Goal: Task Accomplishment & Management: Manage account settings

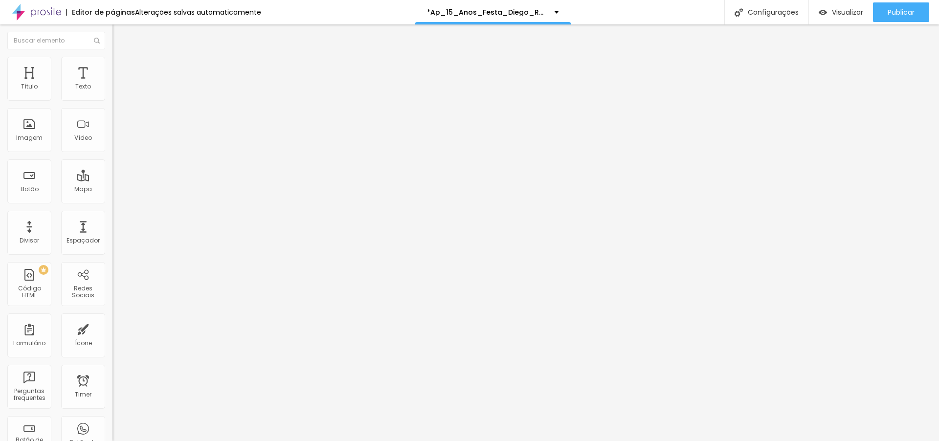
click at [112, 66] on li "Avançado" at bounding box center [168, 71] width 112 height 10
click at [112, 432] on div at bounding box center [168, 432] width 112 height 0
click at [112, 66] on li "Avançado" at bounding box center [168, 71] width 112 height 10
click at [112, 420] on div at bounding box center [168, 420] width 112 height 0
click at [112, 426] on div at bounding box center [168, 426] width 112 height 0
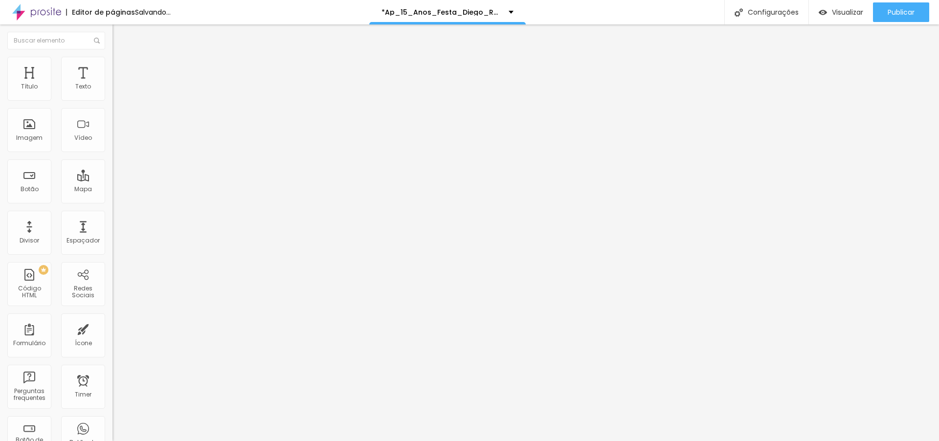
click at [112, 59] on img at bounding box center [116, 61] width 9 height 9
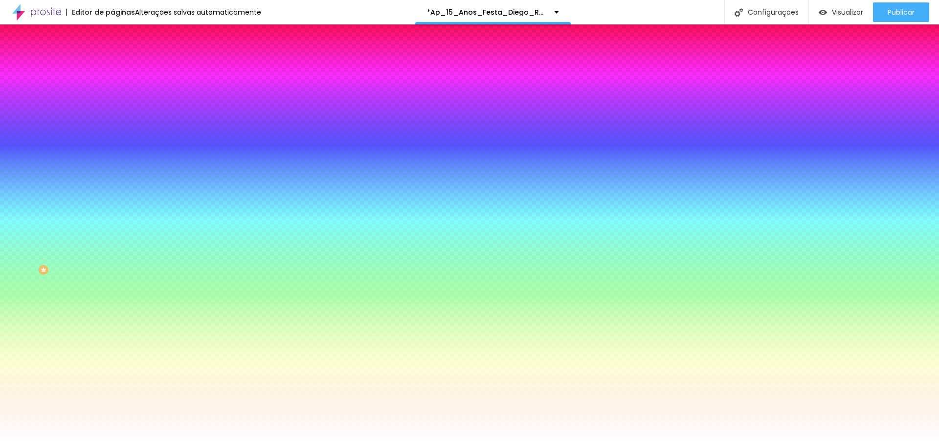
click at [112, 57] on li "Conteúdo" at bounding box center [168, 52] width 112 height 10
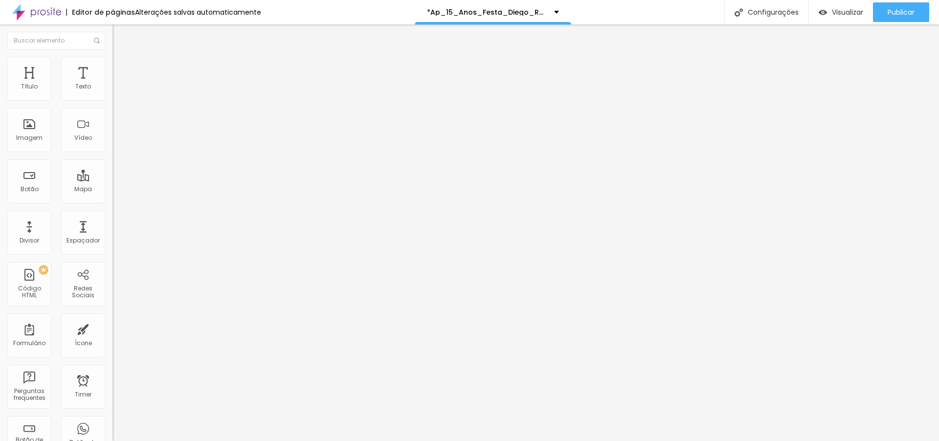
click at [112, 89] on span "Encaixotado" at bounding box center [131, 85] width 38 height 8
click at [112, 103] on div "Completo" at bounding box center [168, 100] width 112 height 6
click at [112, 153] on span "4:3 Padrão" at bounding box center [128, 149] width 32 height 8
click at [112, 180] on span "Original" at bounding box center [123, 176] width 23 height 8
click at [112, 66] on img at bounding box center [116, 70] width 9 height 9
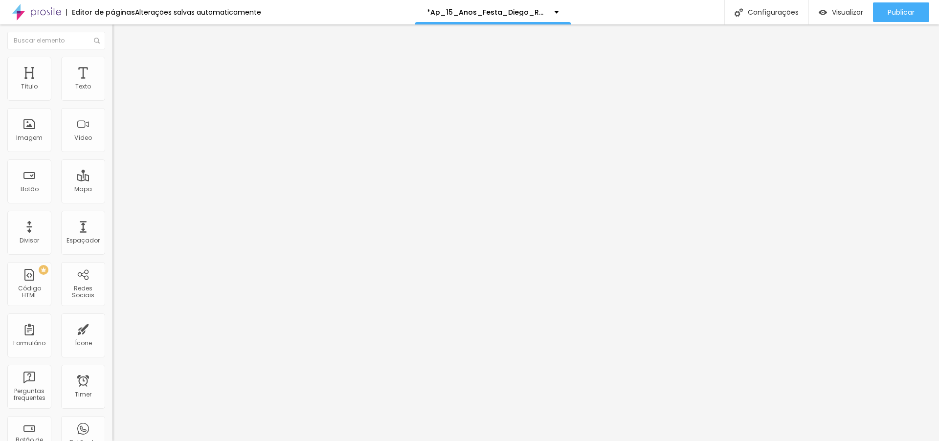
click at [121, 67] on span "Estilo" at bounding box center [128, 63] width 15 height 8
click at [121, 58] on span "Conteúdo" at bounding box center [136, 53] width 30 height 8
click at [112, 153] on span "4:3 Padrão" at bounding box center [128, 149] width 32 height 8
click at [112, 180] on span "Original" at bounding box center [123, 176] width 23 height 8
click at [112, 158] on div "Cinema 16:9" at bounding box center [168, 155] width 112 height 6
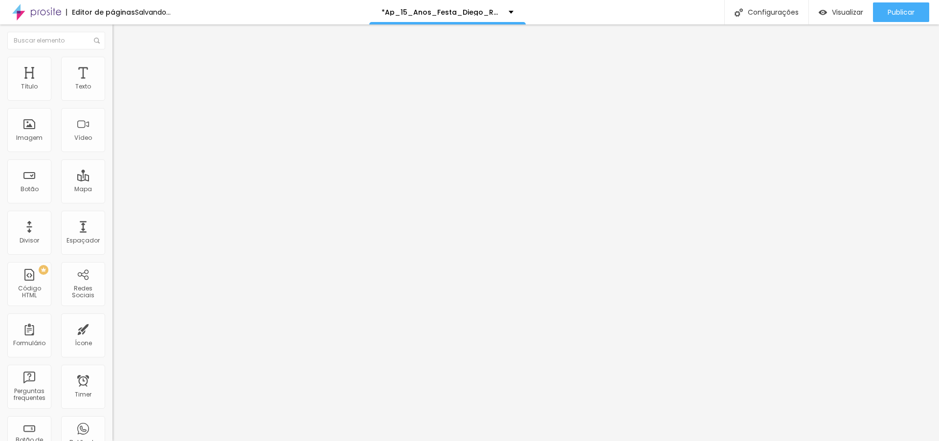
click at [112, 165] on span "Padrão" at bounding box center [123, 160] width 22 height 8
click at [112, 179] on div "Proporção Original Cinema 16:9 Padrão 4:3 Quadrado 1:1 Original" at bounding box center [168, 159] width 112 height 39
click at [112, 153] on span "Original" at bounding box center [123, 149] width 23 height 8
click at [112, 164] on div "Padrão 4:3" at bounding box center [168, 161] width 112 height 6
click at [112, 84] on span "Trocar imagem" at bounding box center [138, 80] width 53 height 8
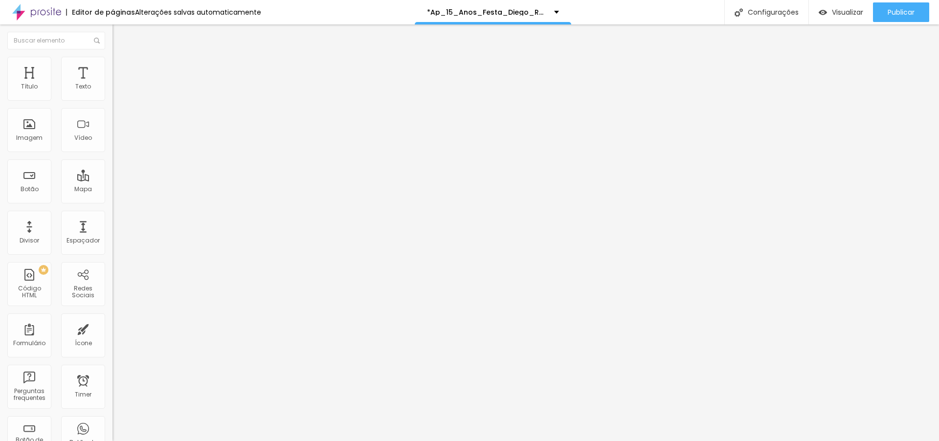
click at [838, 18] on div "Visualizar" at bounding box center [840, 12] width 44 height 20
click at [112, 84] on span "Trocar imagem" at bounding box center [138, 80] width 53 height 8
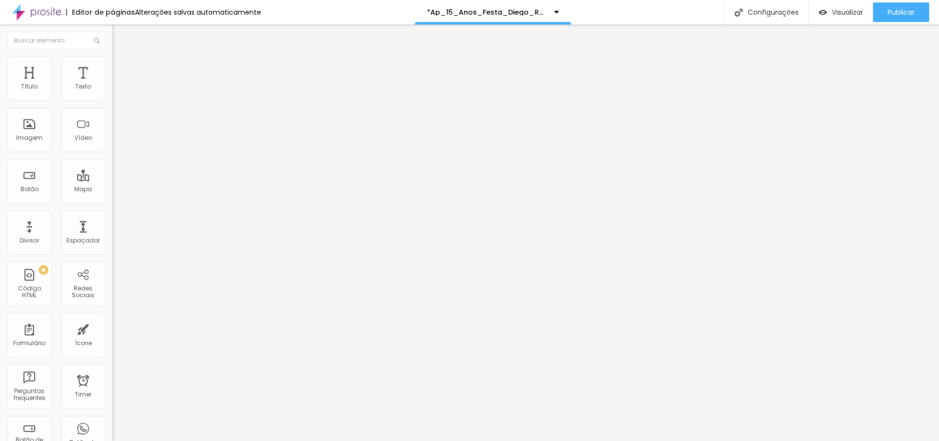
click at [112, 84] on span "Trocar imagem" at bounding box center [138, 80] width 53 height 8
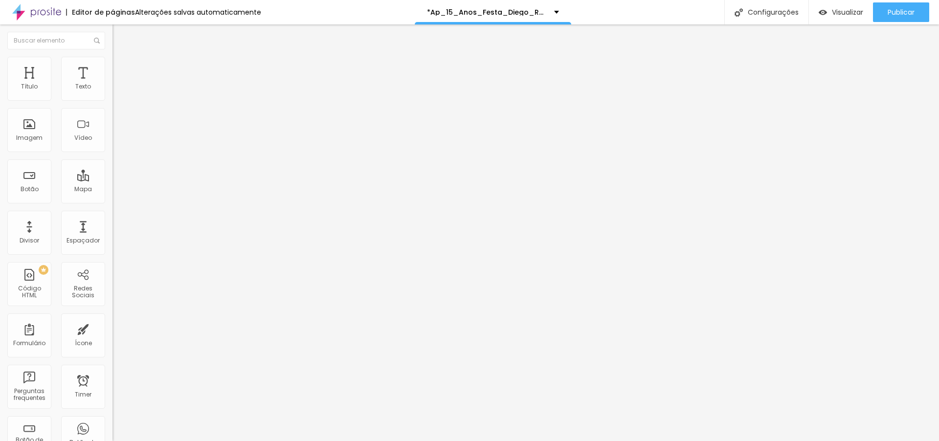
click at [112, 84] on span "Trocar imagem" at bounding box center [138, 80] width 53 height 8
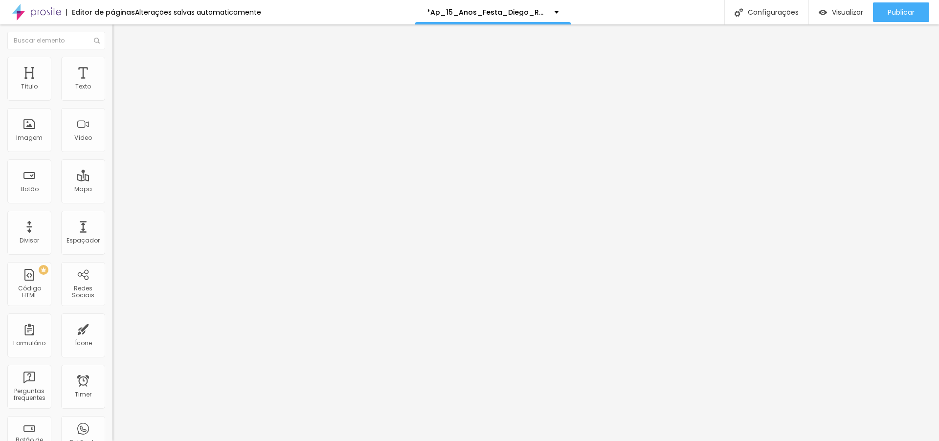
click at [112, 84] on span "Trocar imagem" at bounding box center [138, 80] width 53 height 8
click at [850, 19] on div "Visualizar" at bounding box center [840, 12] width 44 height 20
click at [112, 84] on span "Trocar imagem" at bounding box center [138, 80] width 53 height 8
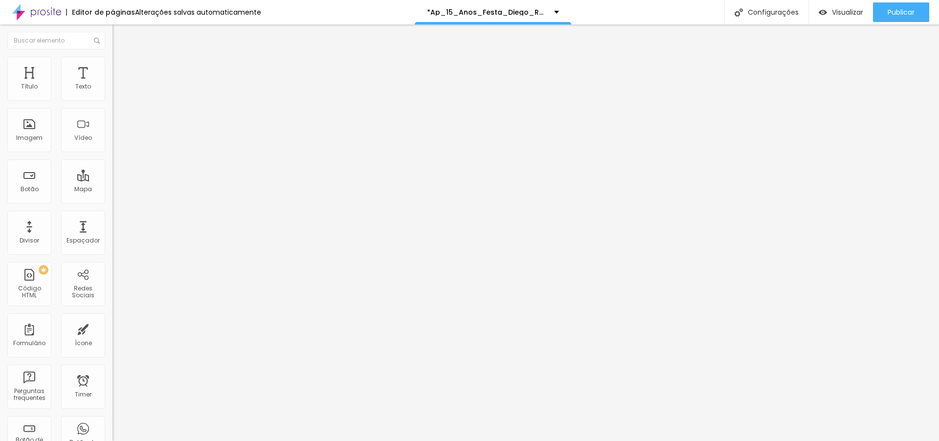
click at [112, 84] on span "Trocar imagem" at bounding box center [138, 80] width 53 height 8
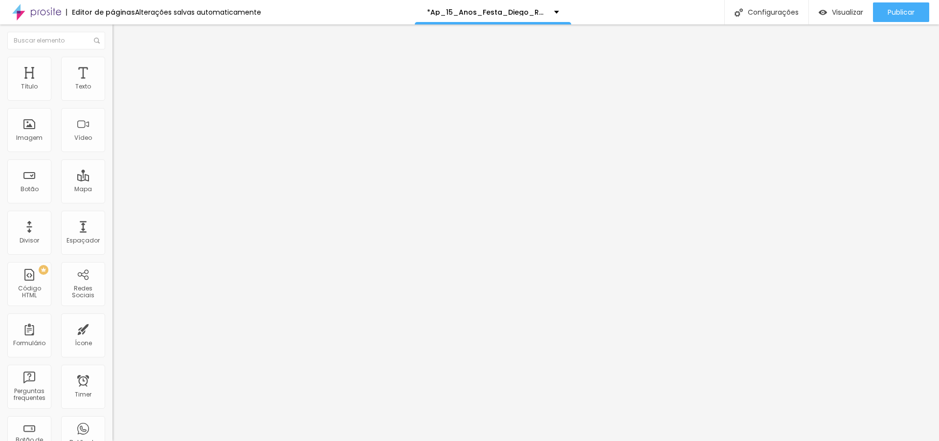
click at [112, 84] on span "Trocar imagem" at bounding box center [138, 80] width 53 height 8
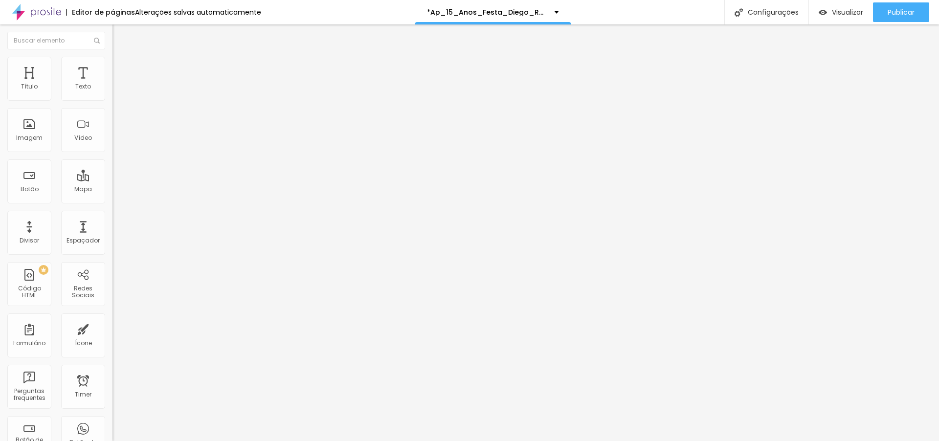
click at [112, 84] on span "Trocar imagem" at bounding box center [138, 80] width 53 height 8
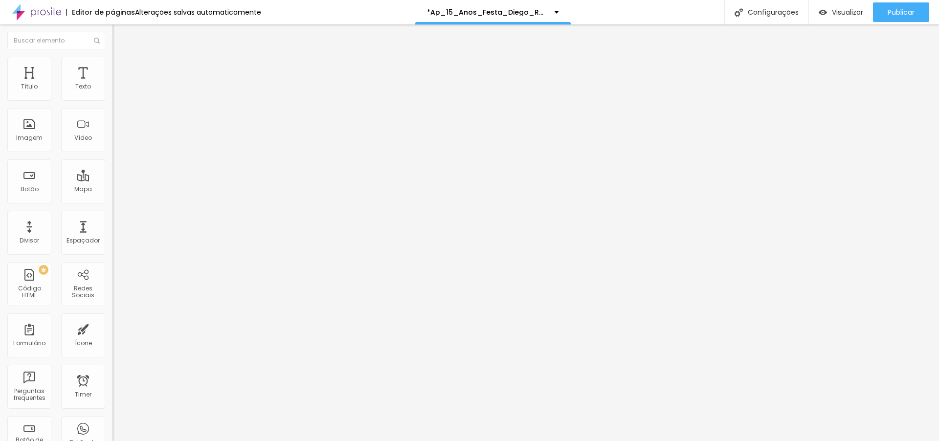
click at [112, 82] on img at bounding box center [115, 79] width 6 height 6
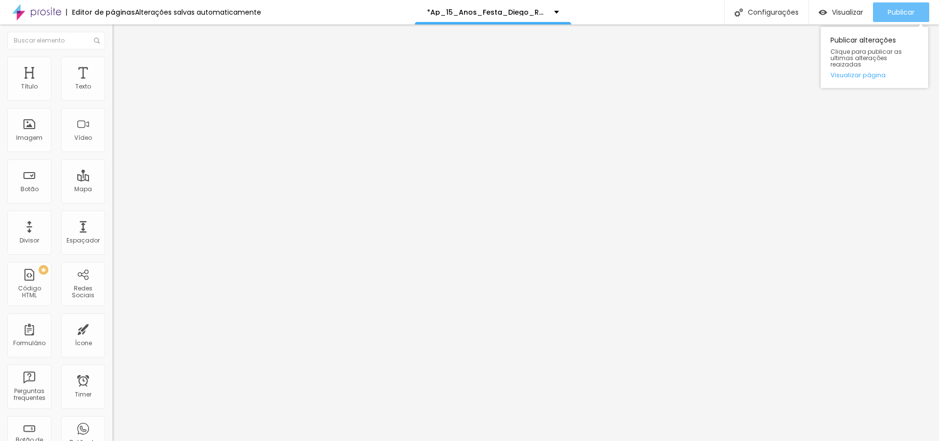
click at [905, 12] on span "Publicar" at bounding box center [900, 12] width 27 height 8
click at [112, 84] on span "Trocar imagem" at bounding box center [138, 80] width 53 height 8
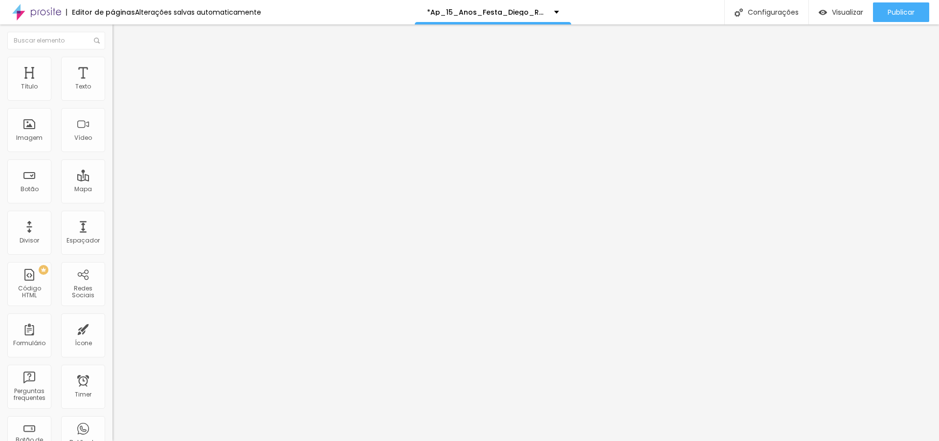
click at [883, 17] on button "Publicar" at bounding box center [901, 12] width 56 height 20
click at [112, 153] on span "4:3 Padrão" at bounding box center [128, 149] width 32 height 8
click at [112, 180] on span "Original" at bounding box center [123, 176] width 23 height 8
click at [112, 84] on span "Trocar imagem" at bounding box center [138, 80] width 53 height 8
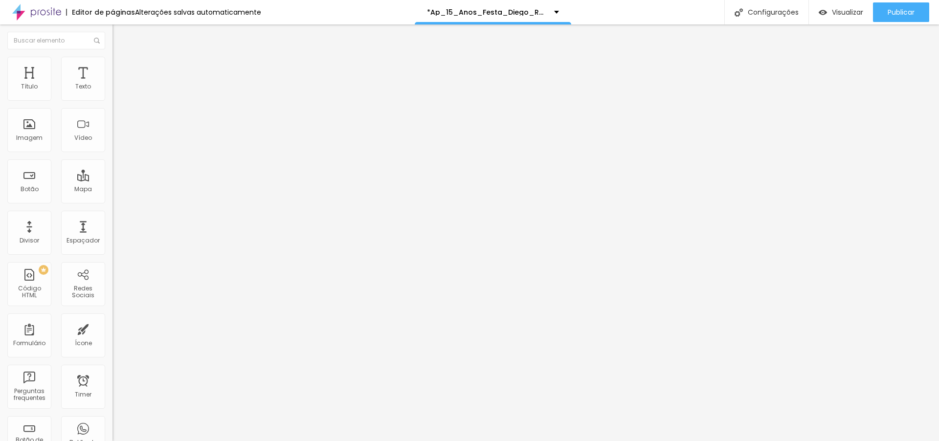
click at [112, 153] on span "4:3 Padrão" at bounding box center [128, 149] width 32 height 8
click at [112, 180] on span "Original" at bounding box center [123, 176] width 23 height 8
click at [112, 84] on span "Trocar imagem" at bounding box center [138, 80] width 53 height 8
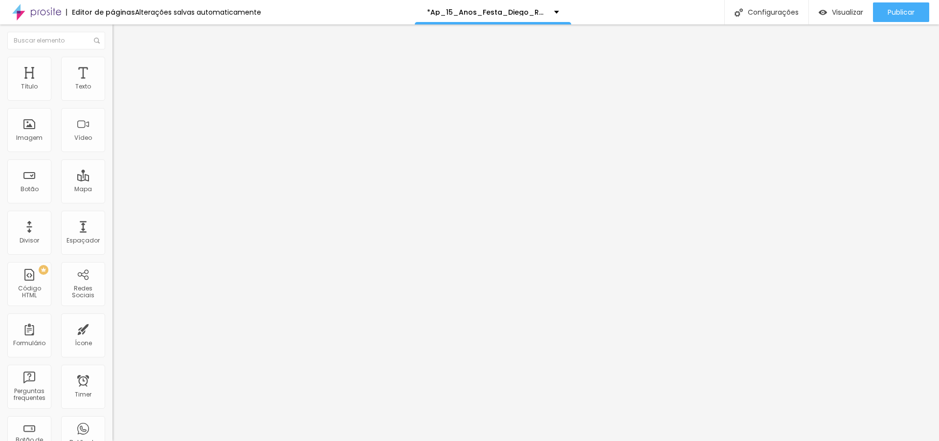
click at [112, 153] on span "4:3 Padrão" at bounding box center [128, 149] width 32 height 8
click at [112, 180] on span "Original" at bounding box center [123, 176] width 23 height 8
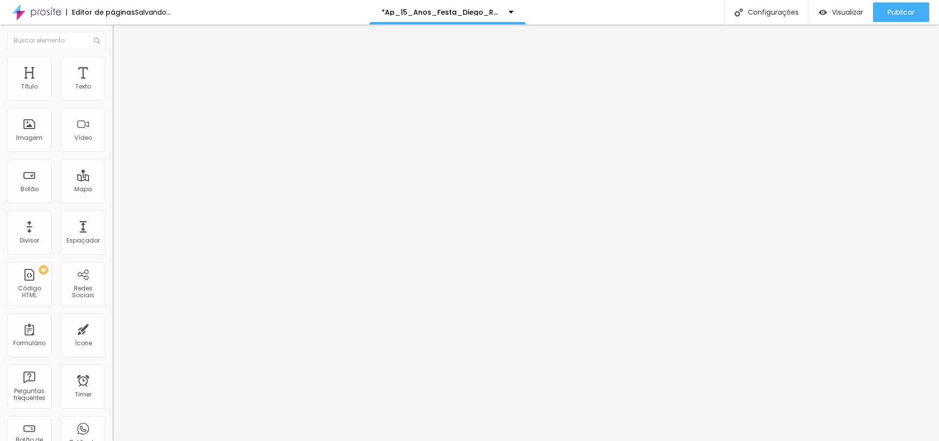
click at [100, 310] on div "Título Texto Imagem Vídeo Botão Mapa Divisor Espaçador PREMIUM Código HTML Rede…" at bounding box center [56, 288] width 112 height 462
click at [112, 84] on span "Trocar imagem" at bounding box center [138, 80] width 53 height 8
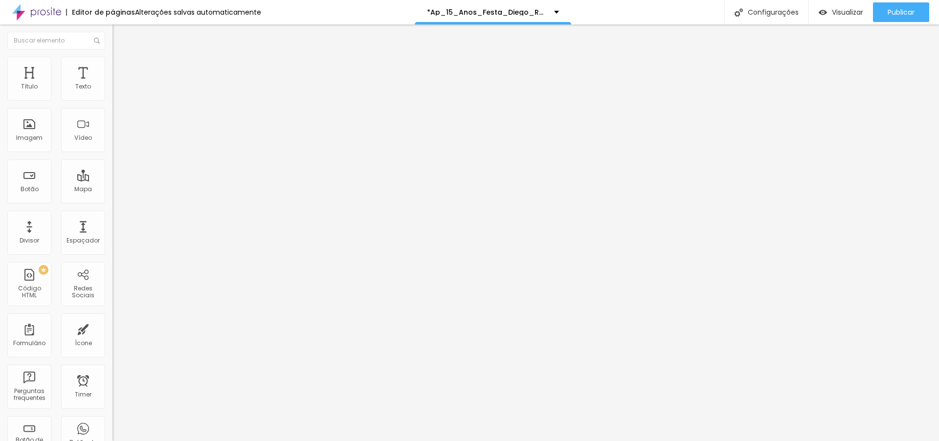
scroll to position [3007, 0]
click at [112, 84] on span "Trocar imagem" at bounding box center [138, 80] width 53 height 8
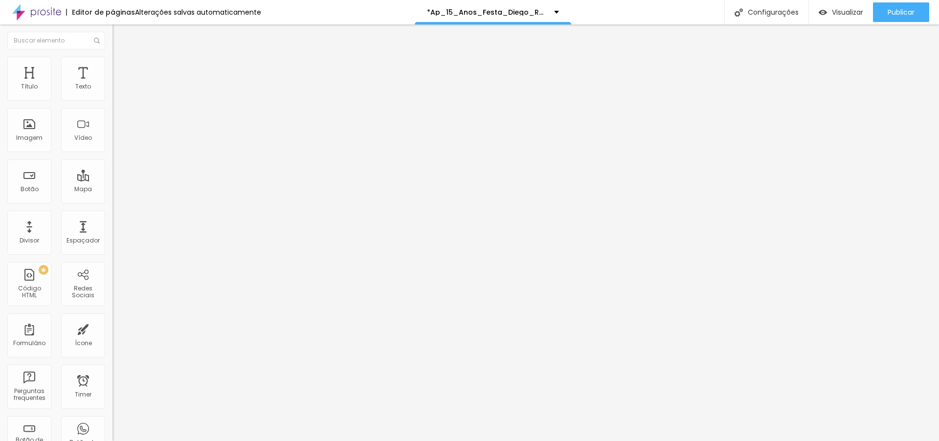
click at [112, 84] on span "Trocar imagem" at bounding box center [138, 80] width 53 height 8
click at [897, 17] on div "Publicar" at bounding box center [900, 12] width 27 height 20
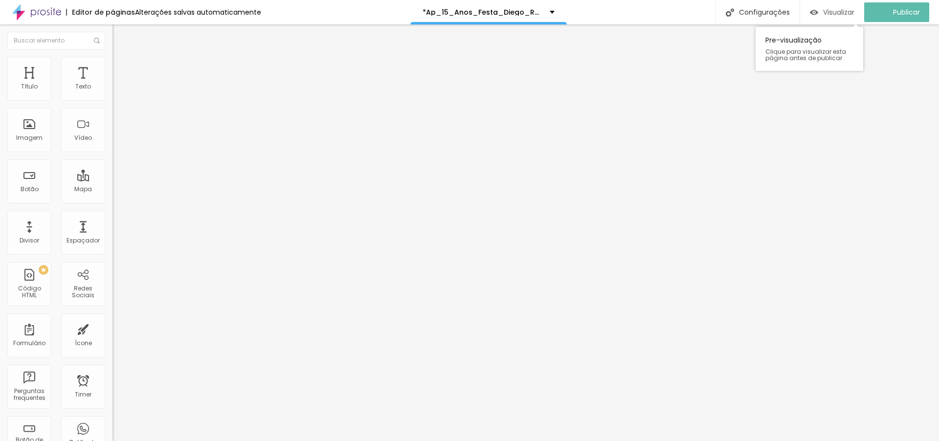
click at [841, 13] on span "Visualizar" at bounding box center [838, 12] width 31 height 8
click at [112, 89] on span "Encaixotado" at bounding box center [131, 85] width 38 height 8
click at [112, 104] on span "Completo" at bounding box center [127, 100] width 30 height 8
click at [112, 89] on span "Encaixotado" at bounding box center [131, 85] width 38 height 8
click at [112, 104] on span "Completo" at bounding box center [127, 100] width 30 height 8
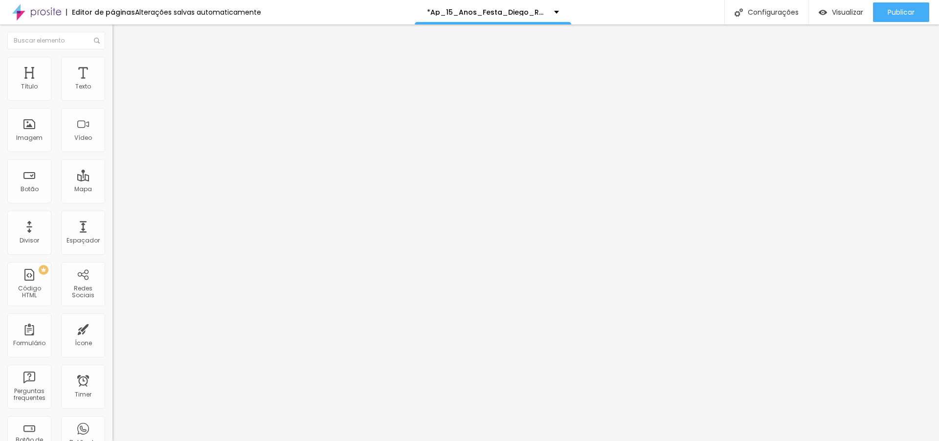
click at [121, 67] on span "Estilo" at bounding box center [128, 63] width 15 height 8
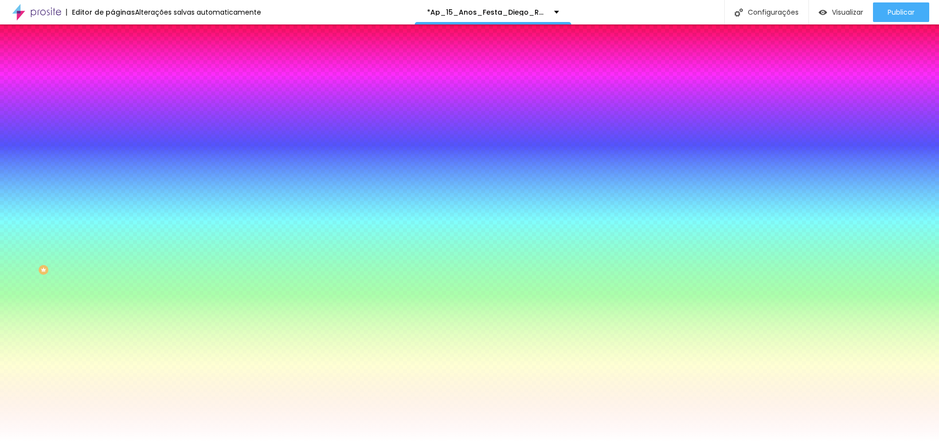
click at [121, 69] on span "Avançado" at bounding box center [137, 73] width 32 height 8
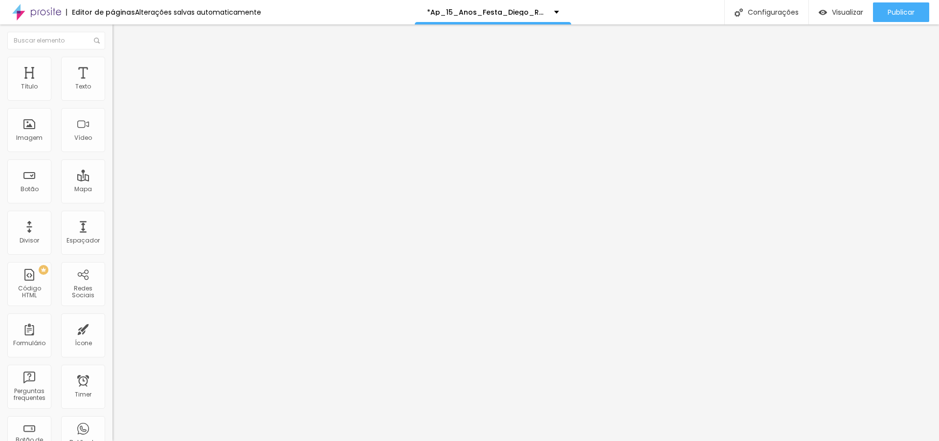
type input "24"
type input "8"
type input "0"
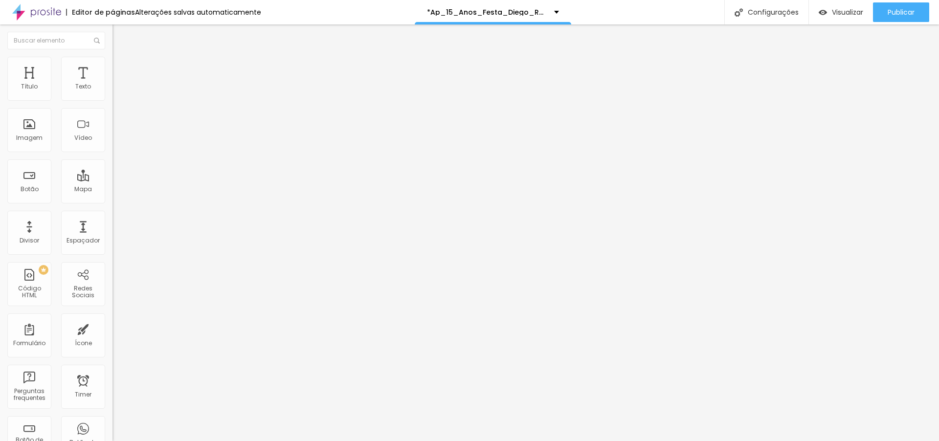
type input "0"
drag, startPoint x: 27, startPoint y: 115, endPoint x: 16, endPoint y: 116, distance: 11.3
type input "0"
click at [112, 328] on input "range" at bounding box center [143, 332] width 63 height 8
click at [121, 69] on span "Avançado" at bounding box center [137, 73] width 32 height 8
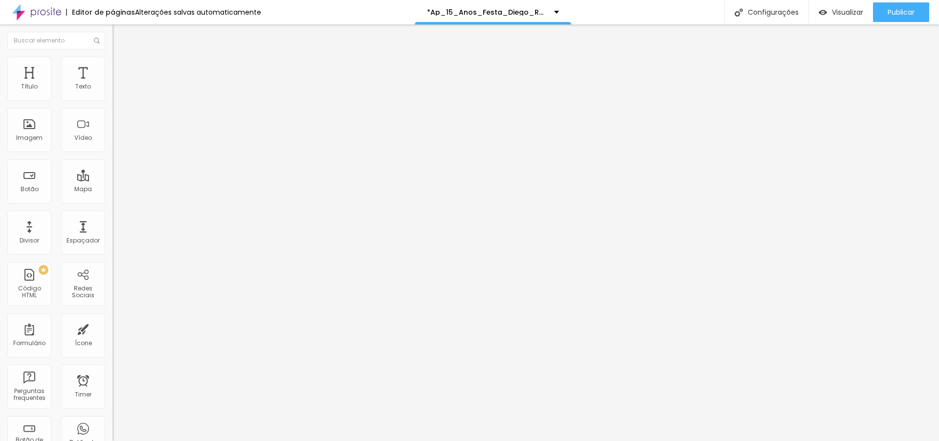
type input "0"
drag, startPoint x: 26, startPoint y: 117, endPoint x: 0, endPoint y: 117, distance: 25.4
type input "0"
click at [112, 328] on input "range" at bounding box center [143, 332] width 63 height 8
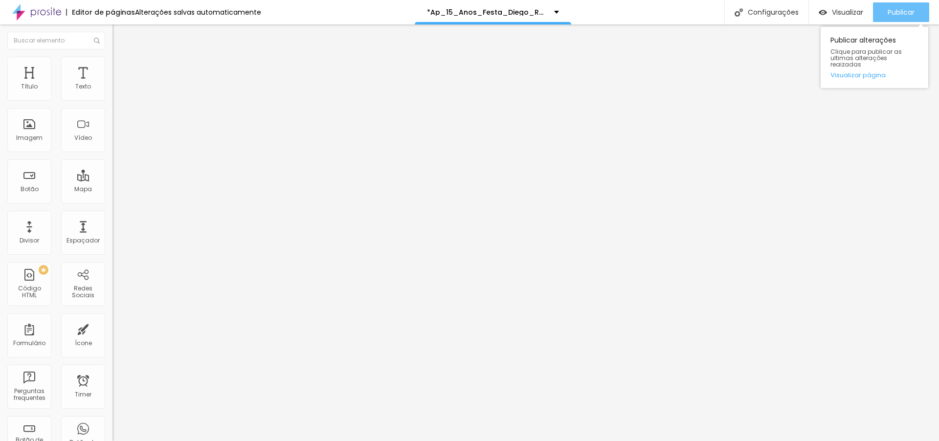
click at [897, 10] on span "Publicar" at bounding box center [900, 12] width 27 height 8
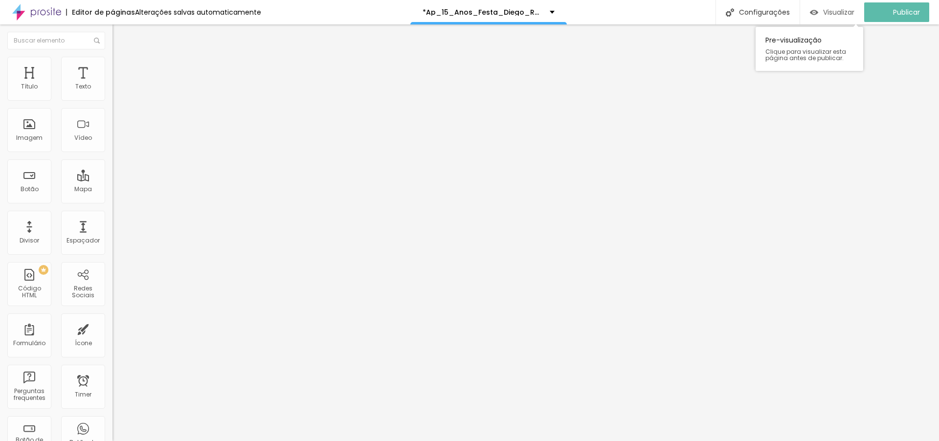
click at [844, 12] on span "Visualizar" at bounding box center [838, 12] width 31 height 8
click at [121, 67] on span "Estilo" at bounding box center [128, 63] width 15 height 8
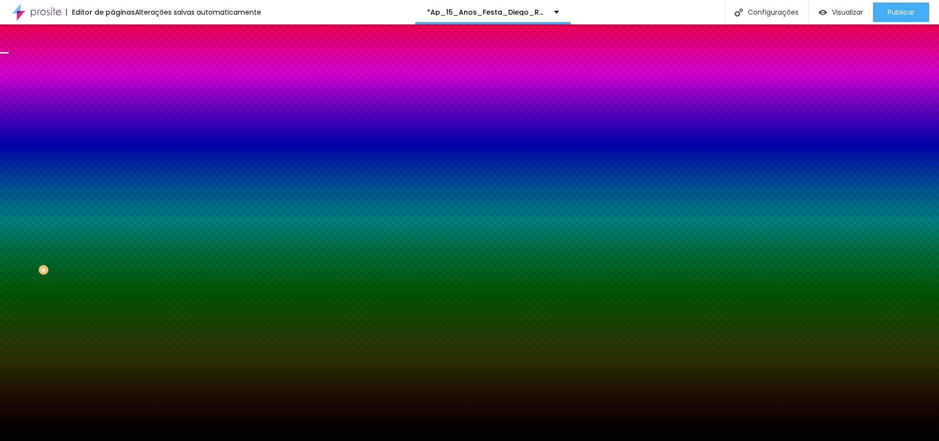
click at [112, 90] on span "Trocar imagem" at bounding box center [138, 86] width 53 height 8
click at [112, 102] on span "Parallax" at bounding box center [124, 97] width 24 height 8
click at [112, 108] on span "Nenhum" at bounding box center [124, 103] width 25 height 8
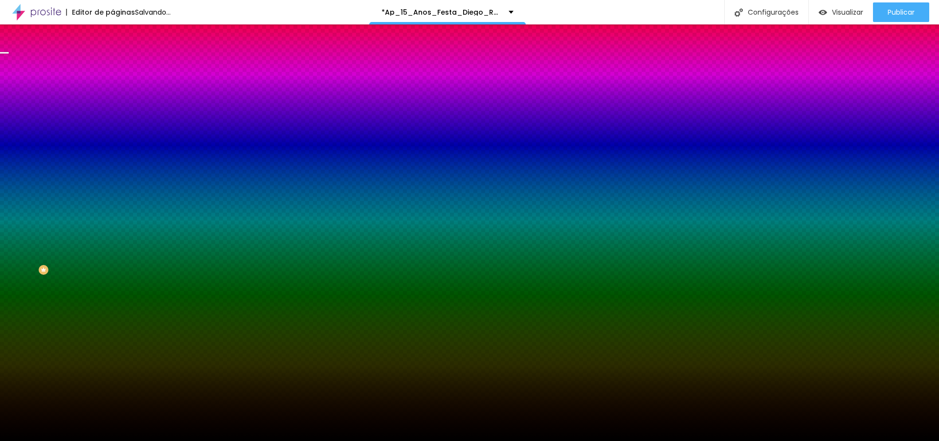
click at [112, 116] on div "Parallax" at bounding box center [168, 113] width 112 height 6
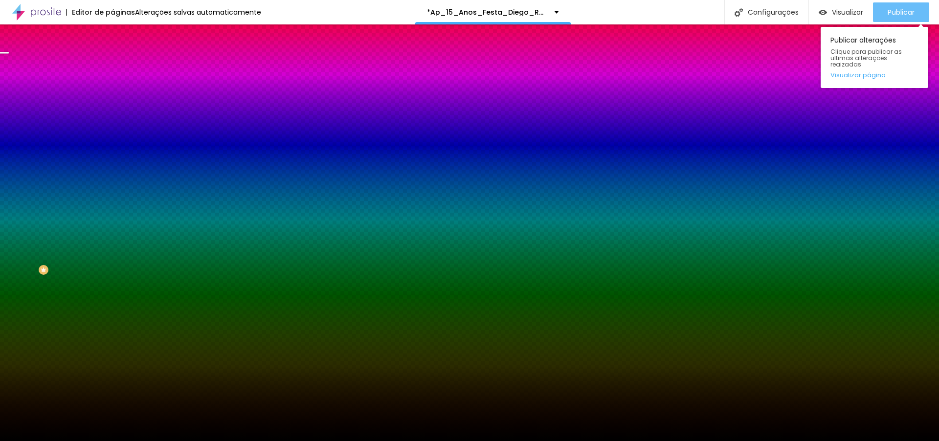
click at [900, 8] on span "Publicar" at bounding box center [900, 12] width 27 height 8
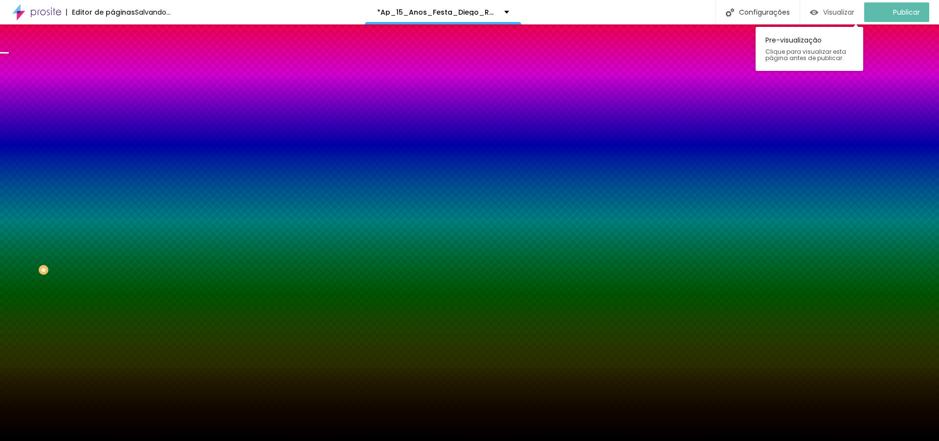
click at [842, 11] on span "Visualizar" at bounding box center [838, 12] width 31 height 8
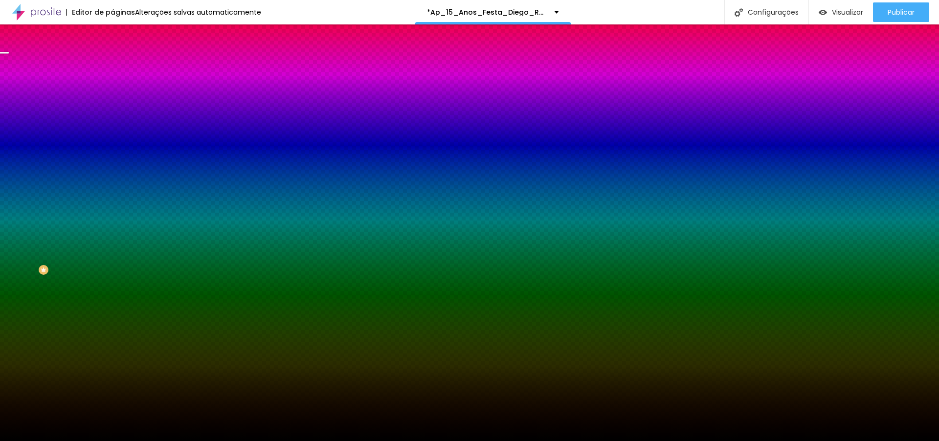
click at [121, 69] on span "Avançado" at bounding box center [137, 73] width 32 height 8
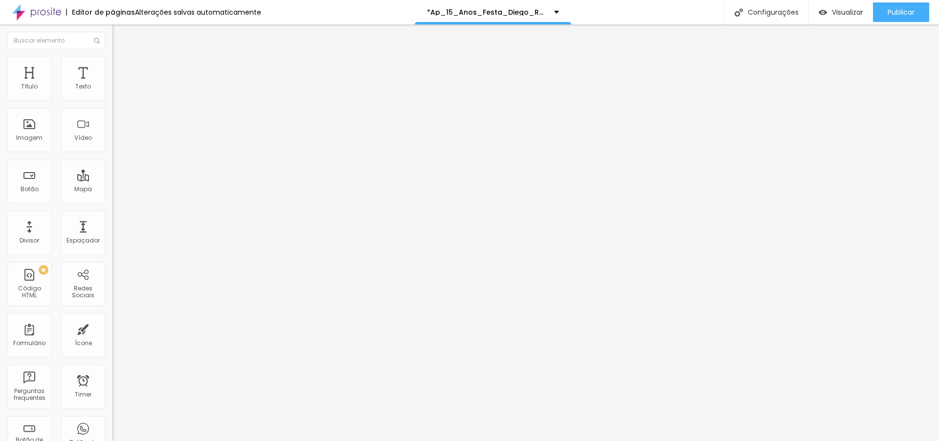
click at [121, 58] on span "Conteúdo" at bounding box center [136, 53] width 30 height 8
click at [112, 89] on span "Encaixotado" at bounding box center [131, 85] width 38 height 8
click at [112, 104] on span "Completo" at bounding box center [127, 100] width 30 height 8
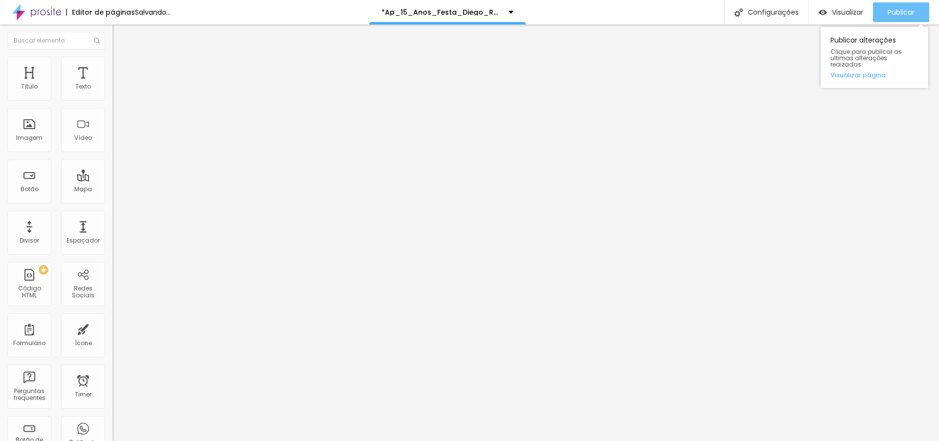
click at [899, 8] on span "Publicar" at bounding box center [900, 12] width 27 height 8
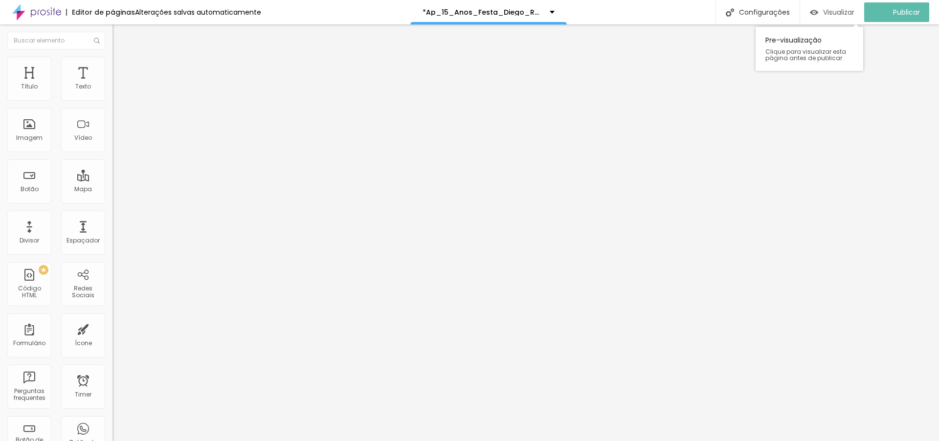
click at [852, 12] on span "Visualizar" at bounding box center [838, 12] width 31 height 8
click at [120, 35] on img "button" at bounding box center [124, 36] width 8 height 8
click at [112, 64] on li "Estilo" at bounding box center [168, 62] width 112 height 10
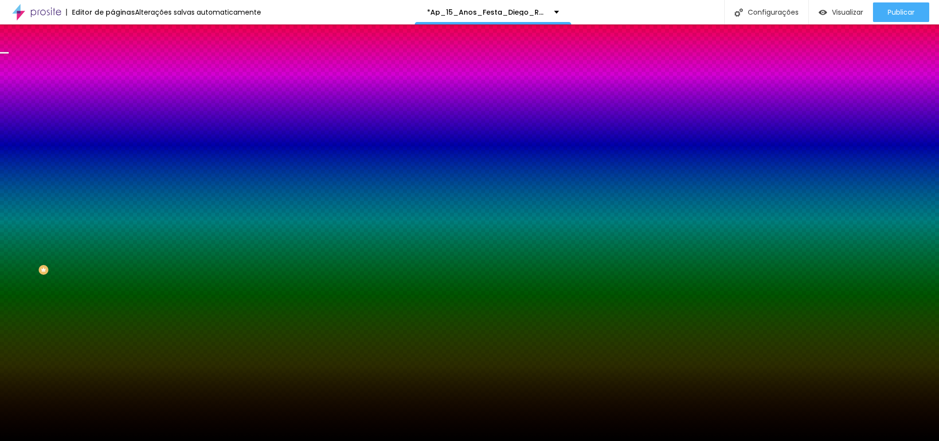
click at [112, 90] on span "Trocar imagem" at bounding box center [138, 86] width 53 height 8
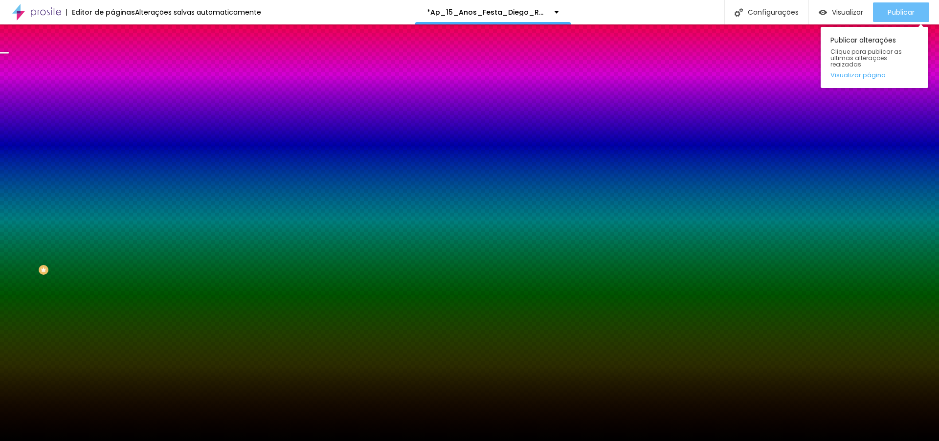
click at [905, 13] on span "Publicar" at bounding box center [900, 12] width 27 height 8
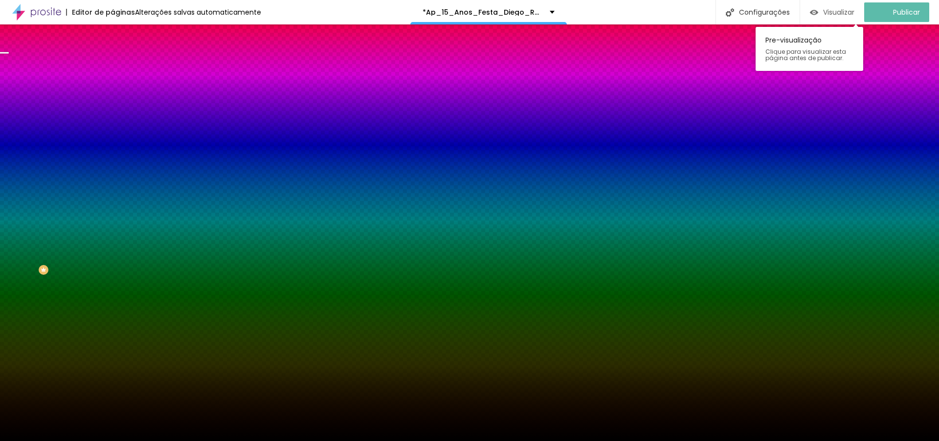
click at [852, 13] on span "Visualizar" at bounding box center [838, 12] width 31 height 8
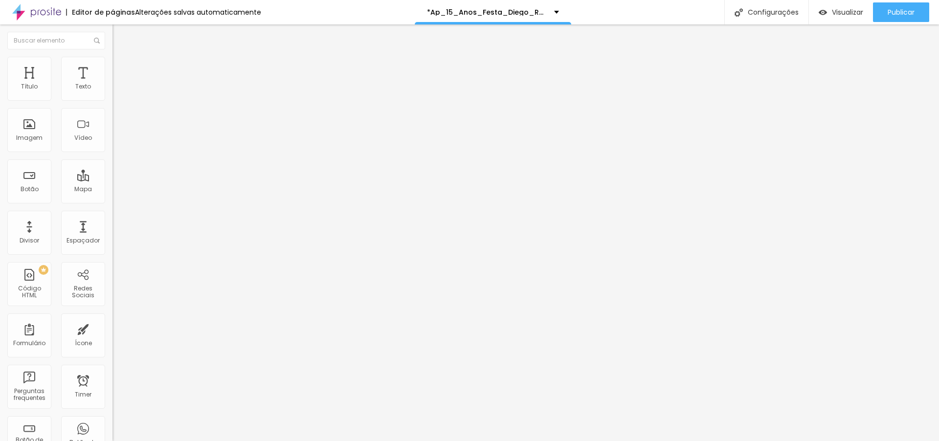
click at [112, 84] on span "Trocar imagem" at bounding box center [138, 80] width 53 height 8
click at [121, 71] on span "Avançado" at bounding box center [137, 73] width 32 height 8
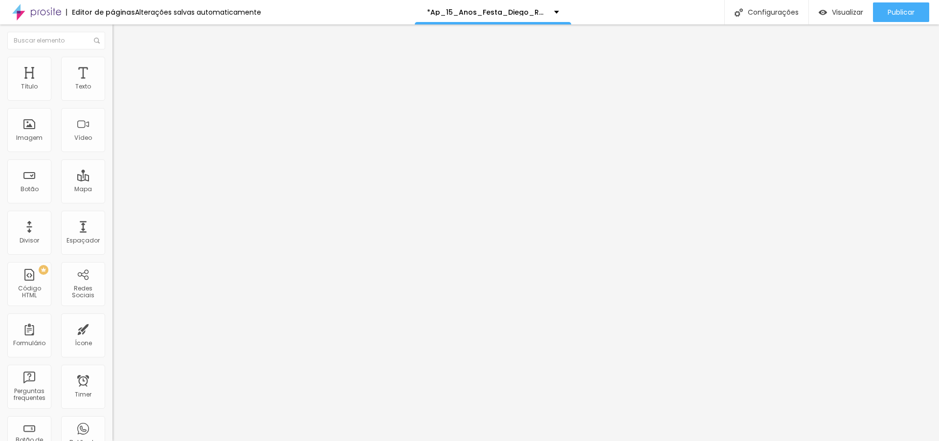
click at [121, 70] on span "Avançado" at bounding box center [137, 73] width 32 height 8
click at [121, 69] on span "Avançado" at bounding box center [137, 73] width 32 height 8
click at [888, 8] on span "Publicar" at bounding box center [900, 12] width 27 height 8
click at [891, 12] on span "Publicar" at bounding box center [900, 12] width 27 height 8
click at [838, 20] on div "Visualizar" at bounding box center [832, 12] width 44 height 20
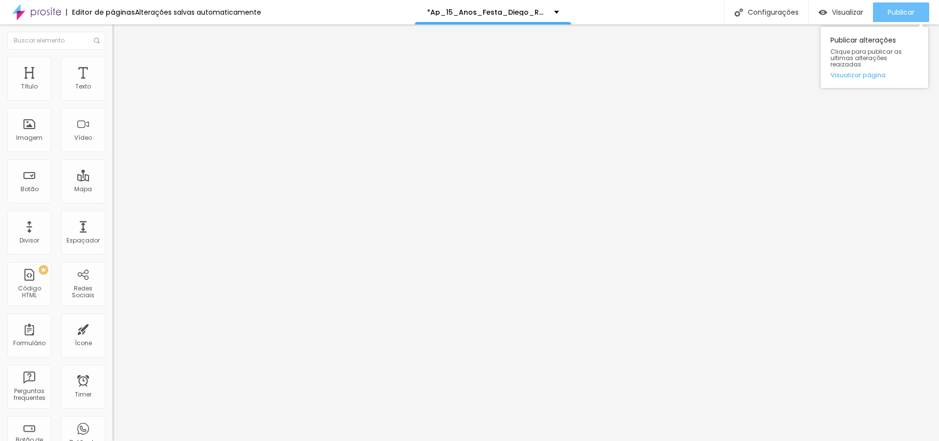
click at [894, 9] on span "Publicar" at bounding box center [900, 12] width 27 height 8
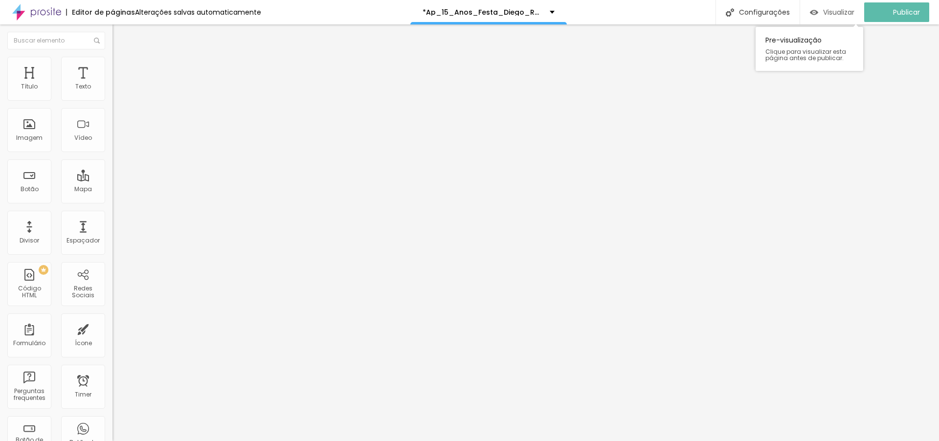
click at [839, 16] on span "Visualizar" at bounding box center [838, 12] width 31 height 8
click at [121, 69] on span "Avançado" at bounding box center [137, 73] width 32 height 8
type input "0"
drag, startPoint x: 25, startPoint y: 114, endPoint x: 0, endPoint y: 122, distance: 26.6
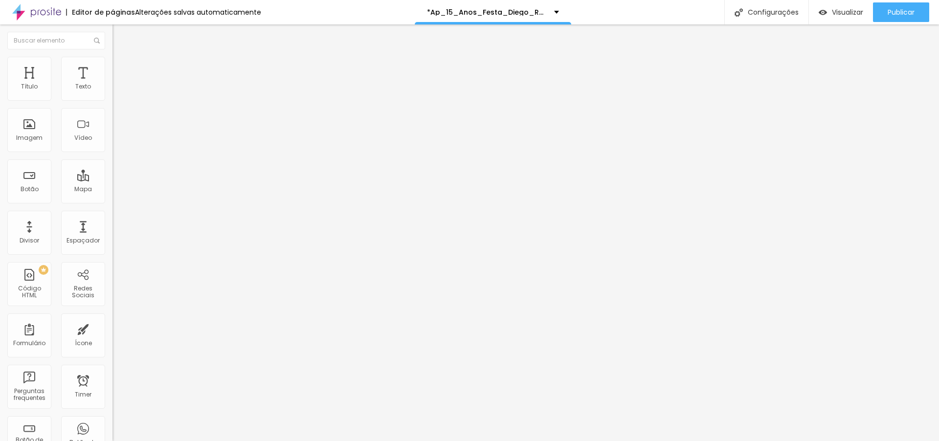
type input "0"
click at [112, 328] on input "range" at bounding box center [143, 332] width 63 height 8
click at [112, 66] on img at bounding box center [116, 70] width 9 height 9
type input "0"
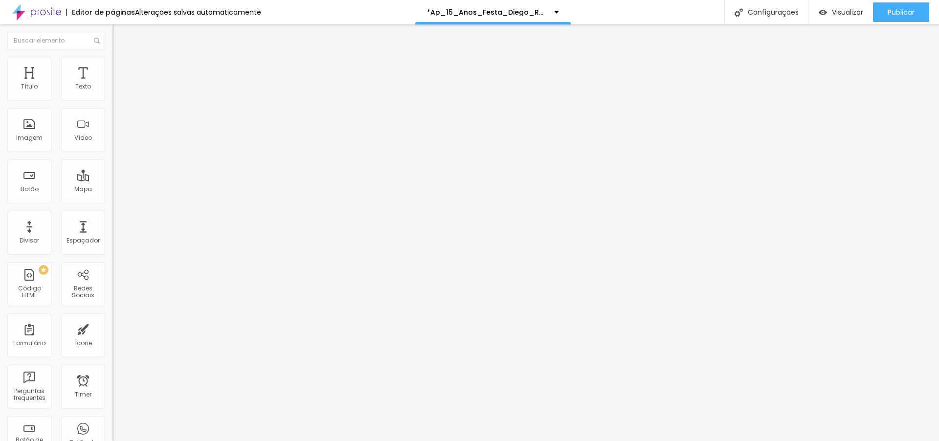
drag, startPoint x: 26, startPoint y: 115, endPoint x: 0, endPoint y: 117, distance: 26.0
type input "0"
click at [112, 328] on input "range" at bounding box center [143, 332] width 63 height 8
click at [121, 69] on span "Avançado" at bounding box center [137, 73] width 32 height 8
type input "0"
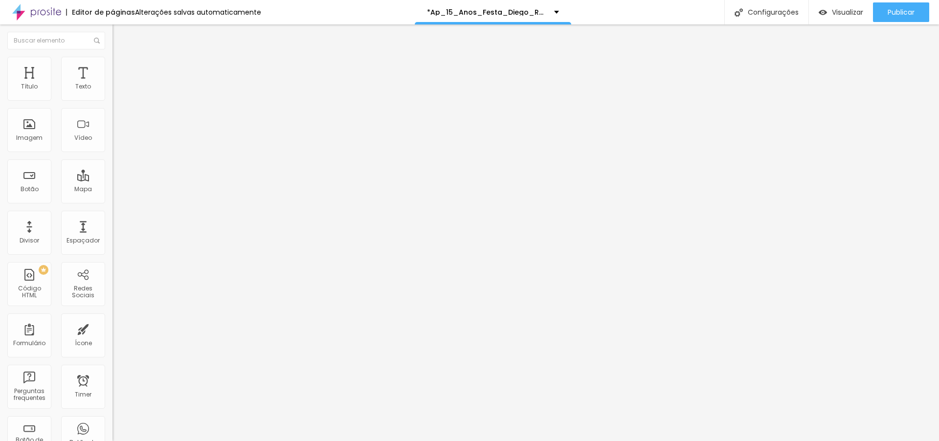
type input "0"
drag, startPoint x: 19, startPoint y: 114, endPoint x: 0, endPoint y: 115, distance: 18.6
type input "0"
click at [112, 328] on input "range" at bounding box center [143, 332] width 63 height 8
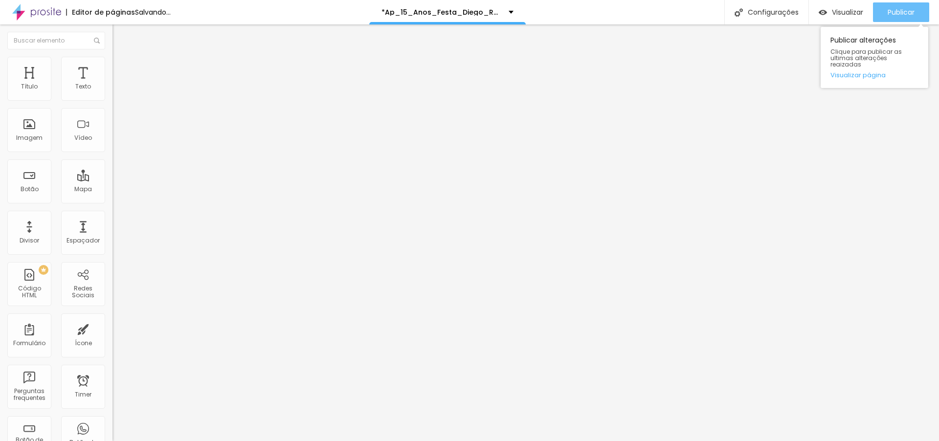
click at [912, 12] on span "Publicar" at bounding box center [900, 12] width 27 height 8
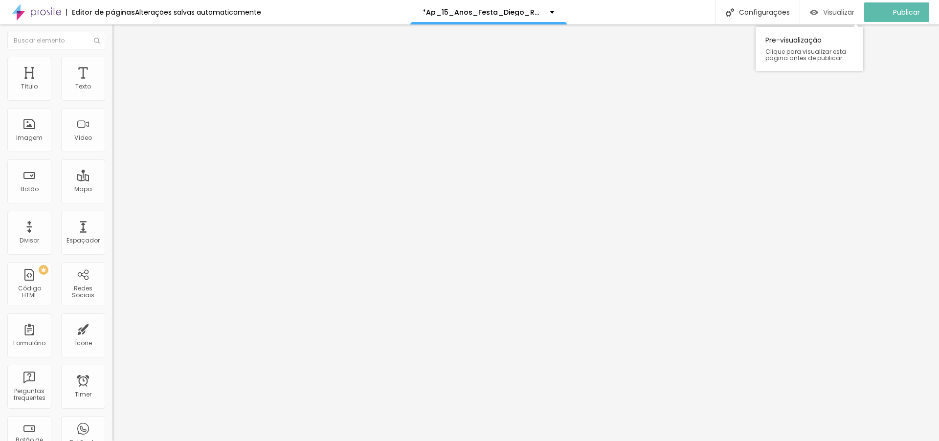
click at [841, 8] on span "Visualizar" at bounding box center [838, 12] width 31 height 8
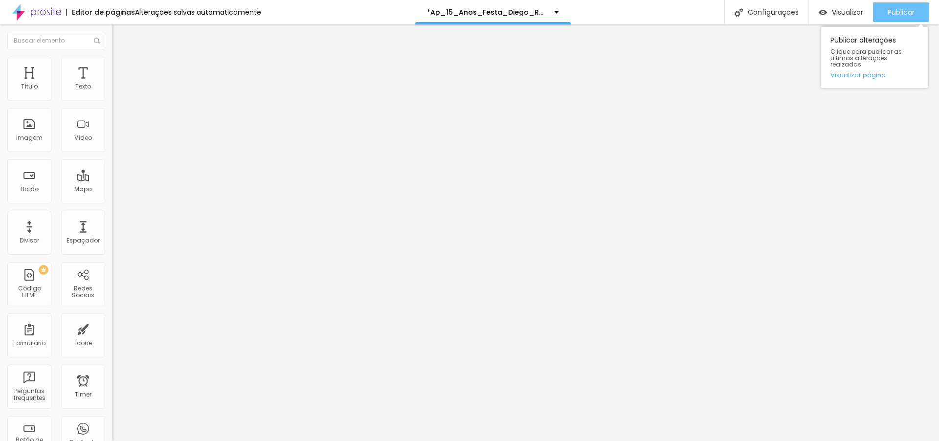
click at [890, 14] on span "Publicar" at bounding box center [900, 12] width 27 height 8
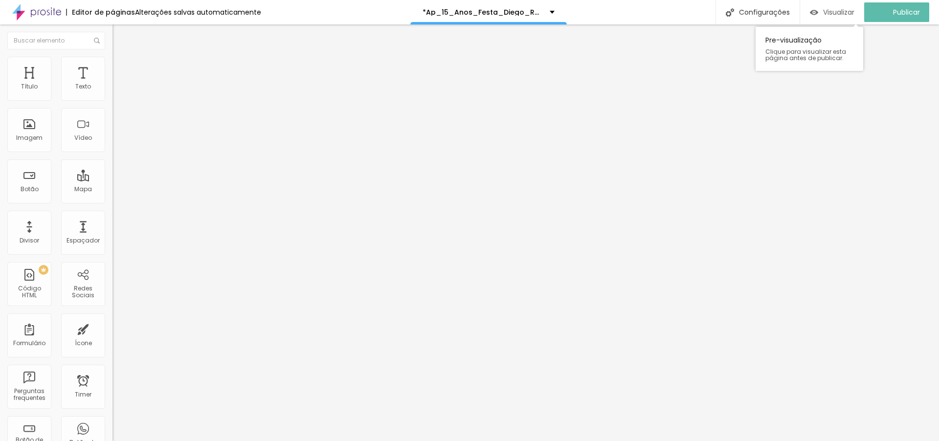
click at [848, 9] on span "Visualizar" at bounding box center [838, 12] width 31 height 8
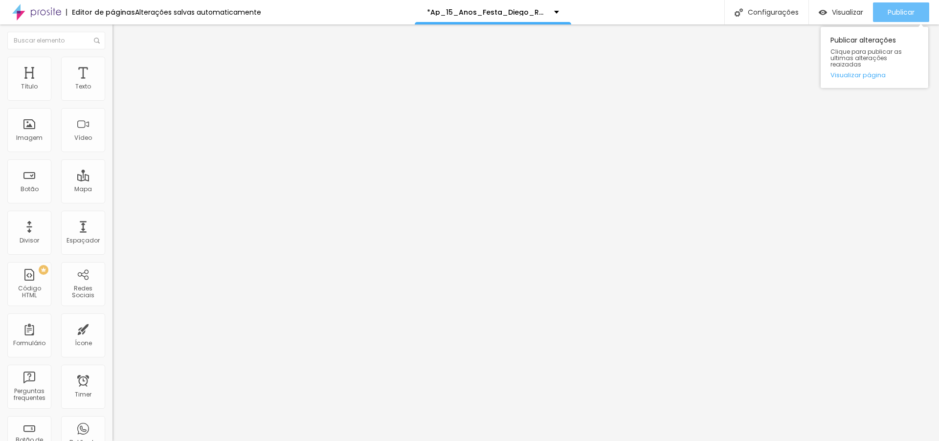
click at [910, 6] on div "Publicar" at bounding box center [900, 12] width 27 height 20
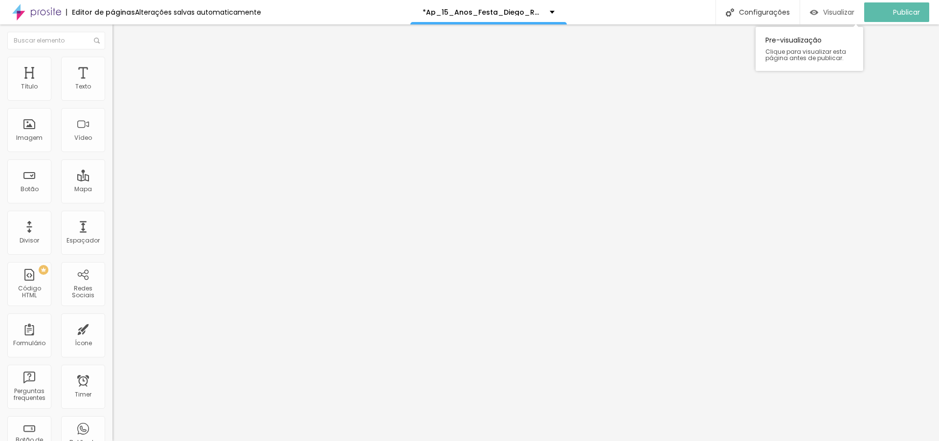
click at [848, 10] on span "Visualizar" at bounding box center [838, 12] width 31 height 8
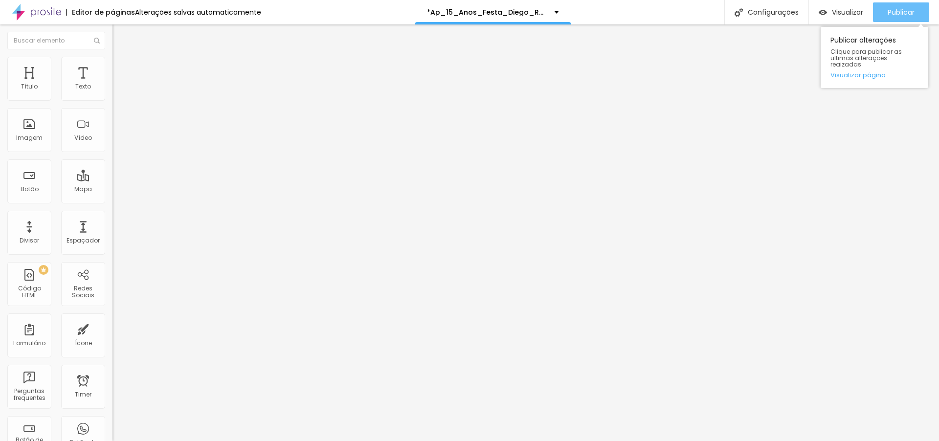
click at [891, 13] on span "Publicar" at bounding box center [900, 12] width 27 height 8
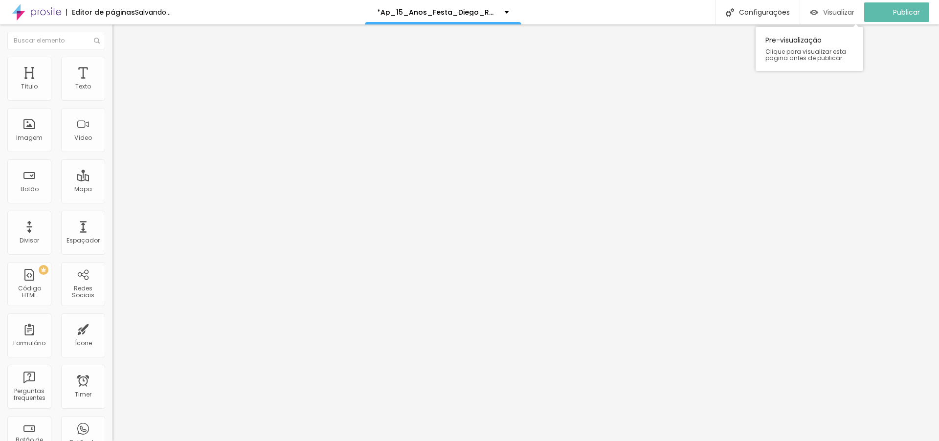
click at [837, 19] on div "Visualizar" at bounding box center [832, 12] width 44 height 20
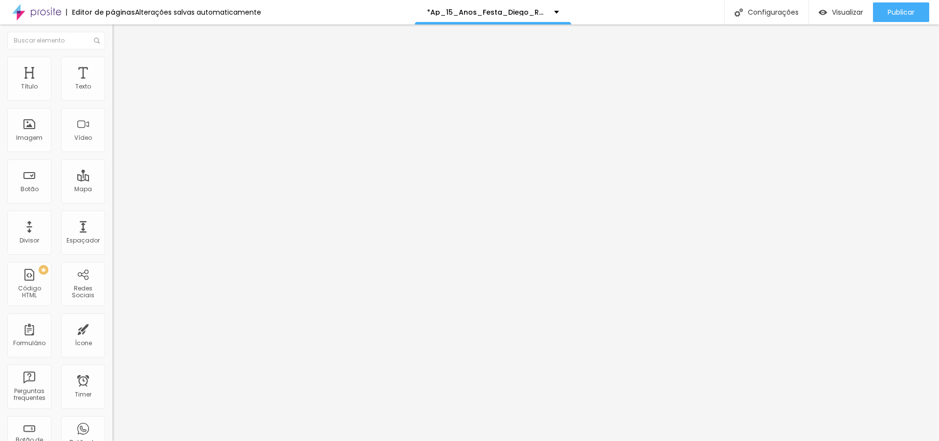
type input "[URL][DOMAIN_NAME][PHONE_NUMBER]"
click at [112, 198] on div "Instagram" at bounding box center [168, 201] width 112 height 6
click at [112, 332] on input "[URL][DOMAIN_NAME]" at bounding box center [170, 337] width 117 height 10
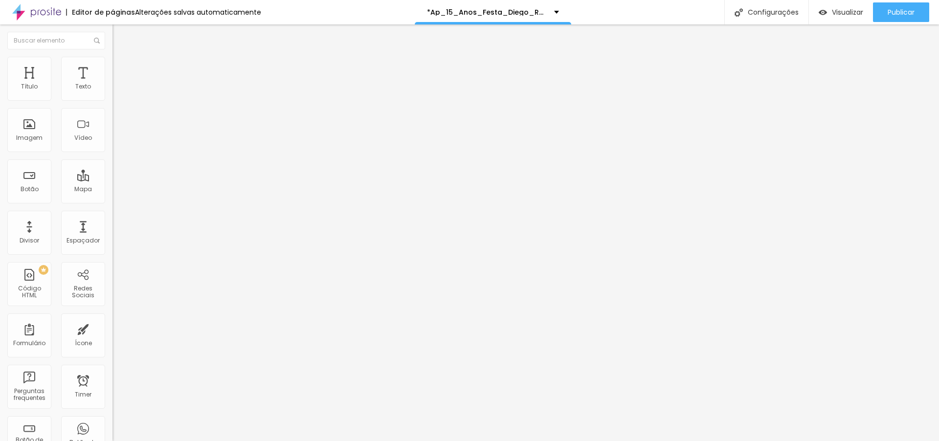
click at [112, 332] on input "[URL][DOMAIN_NAME]" at bounding box center [170, 337] width 117 height 10
paste input "familiadiegoroch"
type input "[URL][DOMAIN_NAME]"
click at [891, 8] on span "Publicar" at bounding box center [900, 12] width 27 height 8
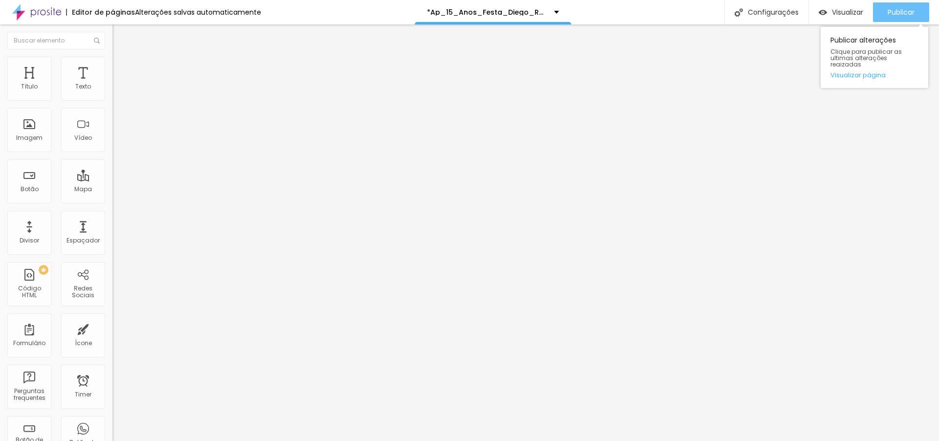
scroll to position [0, 0]
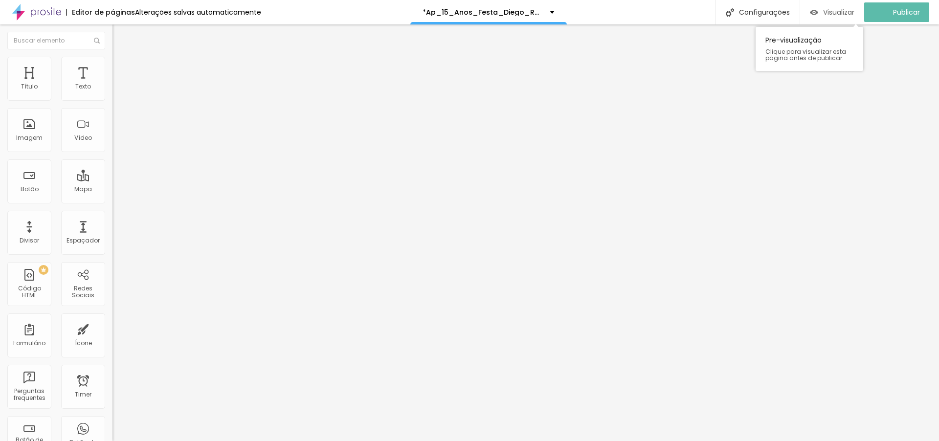
click at [848, 14] on span "Visualizar" at bounding box center [838, 12] width 31 height 8
click at [121, 69] on span "Avançado" at bounding box center [137, 73] width 32 height 8
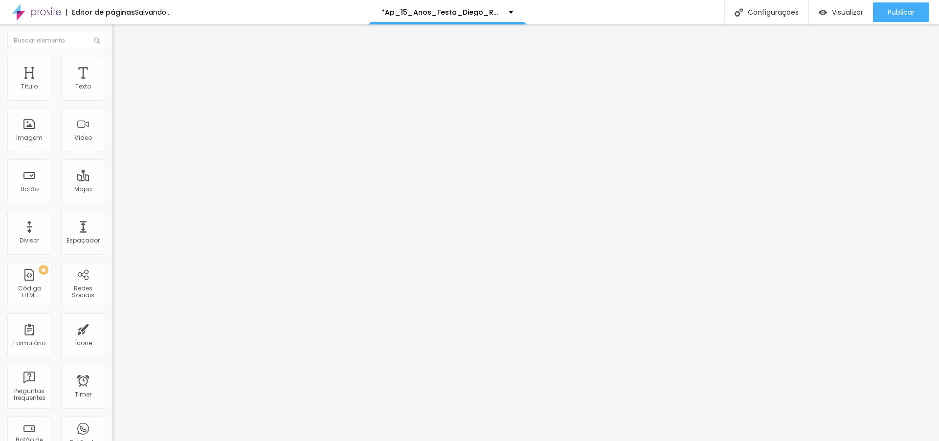
click at [112, 426] on div at bounding box center [168, 426] width 112 height 0
click at [112, 420] on div at bounding box center [168, 420] width 112 height 0
click at [112, 66] on li "Avançado" at bounding box center [168, 71] width 112 height 10
click at [112, 432] on div at bounding box center [168, 432] width 112 height 0
click at [112, 96] on img at bounding box center [115, 93] width 7 height 7
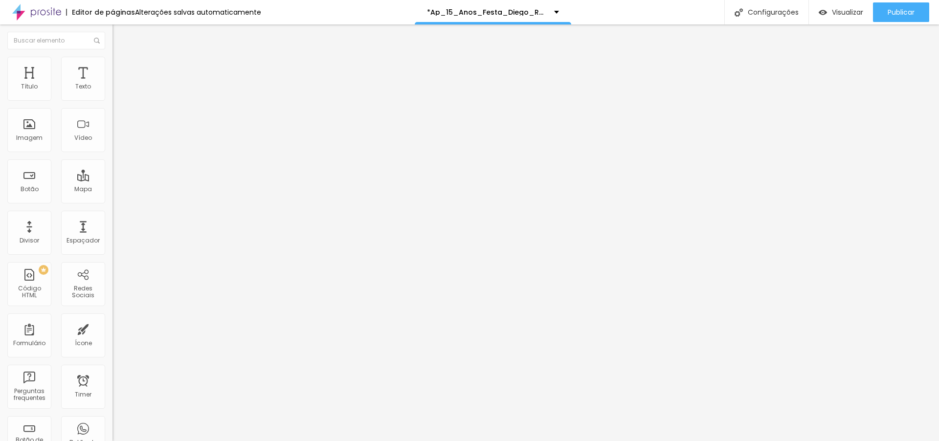
click at [909, 13] on span "Publicar" at bounding box center [900, 12] width 27 height 8
click at [112, 96] on img at bounding box center [115, 93] width 7 height 7
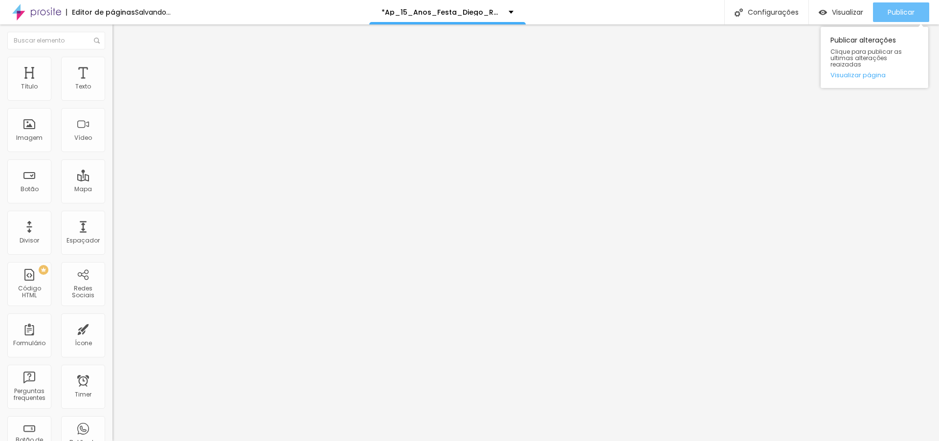
click at [898, 12] on span "Publicar" at bounding box center [900, 12] width 27 height 8
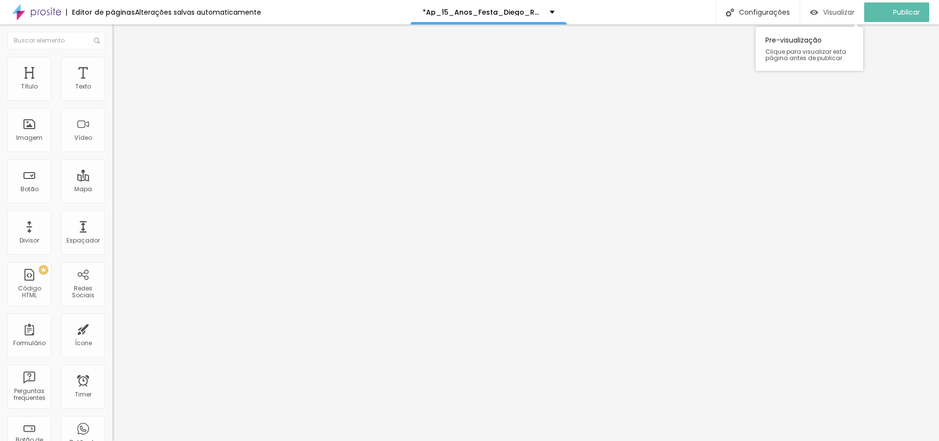
click at [850, 11] on span "Visualizar" at bounding box center [838, 12] width 31 height 8
